Goal: Browse casually

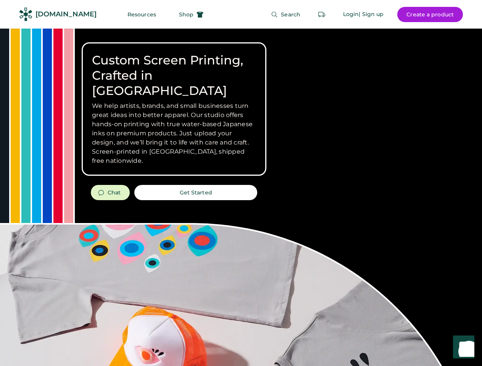
click at [241, 183] on div "Custom Screen Printing, Crafted in [GEOGRAPHIC_DATA] We help artists, brands, a…" at bounding box center [241, 271] width 482 height 485
click at [241, 197] on div "Custom Screen Printing, Crafted in [GEOGRAPHIC_DATA] We help artists, brands, a…" at bounding box center [241, 271] width 482 height 485
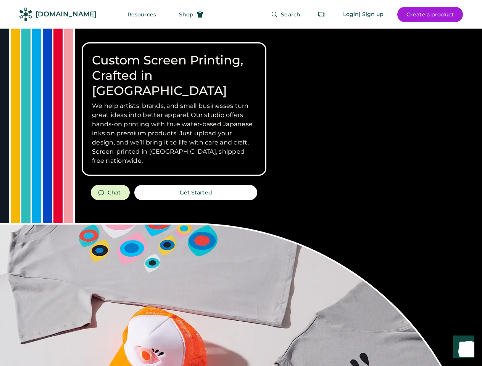
click at [241, 197] on div "Custom Screen Printing, Crafted in [GEOGRAPHIC_DATA] We help artists, brands, a…" at bounding box center [241, 271] width 482 height 485
click at [174, 109] on h3 "We help artists, brands, and small businesses turn great ideas into better appa…" at bounding box center [174, 134] width 164 height 64
click at [174, 102] on h3 "We help artists, brands, and small businesses turn great ideas into better appa…" at bounding box center [174, 134] width 164 height 64
click at [174, 68] on h1 "Custom Screen Printing, Crafted in [GEOGRAPHIC_DATA]" at bounding box center [174, 76] width 164 height 46
